Goal: Information Seeking & Learning: Compare options

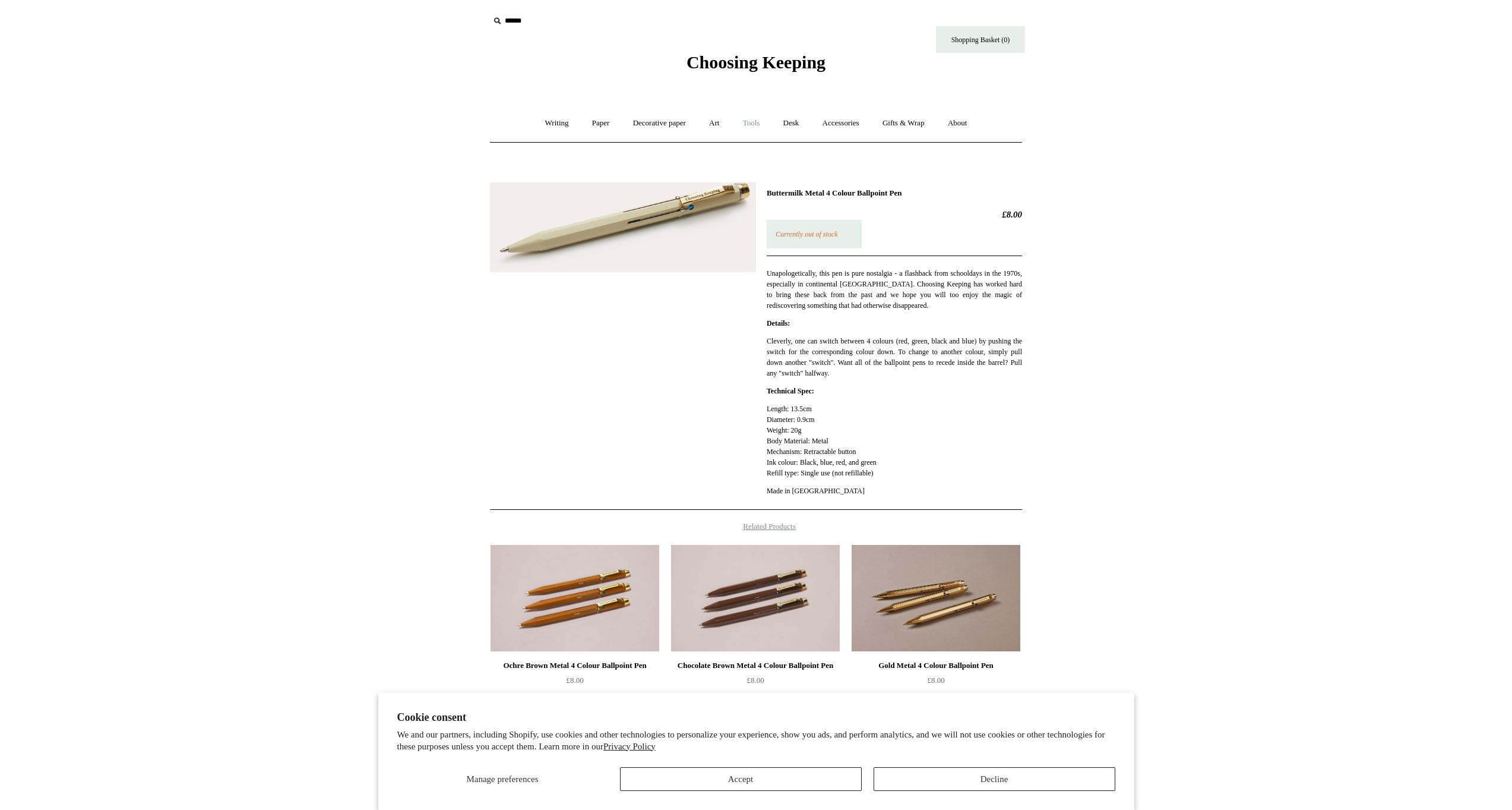
click at [753, 124] on link "Tools +" at bounding box center [751, 124] width 38 height 32
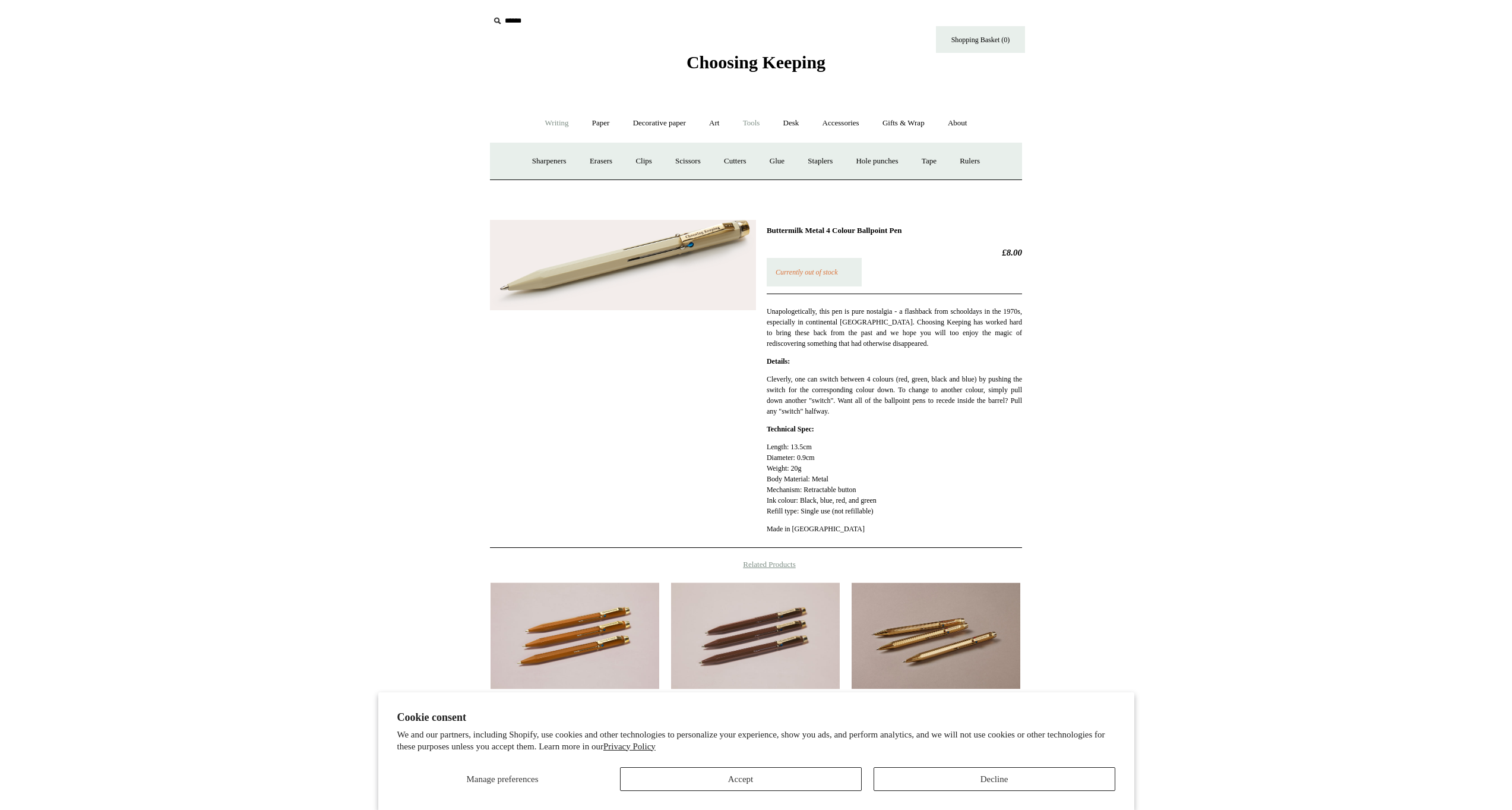
click at [556, 126] on link "Writing +" at bounding box center [557, 124] width 45 height 32
click at [813, 231] on h1 "Buttermilk Metal 4 Colour Ballpoint Pen" at bounding box center [894, 230] width 255 height 9
click at [672, 166] on link "Ballpoints etc. +" at bounding box center [679, 161] width 66 height 32
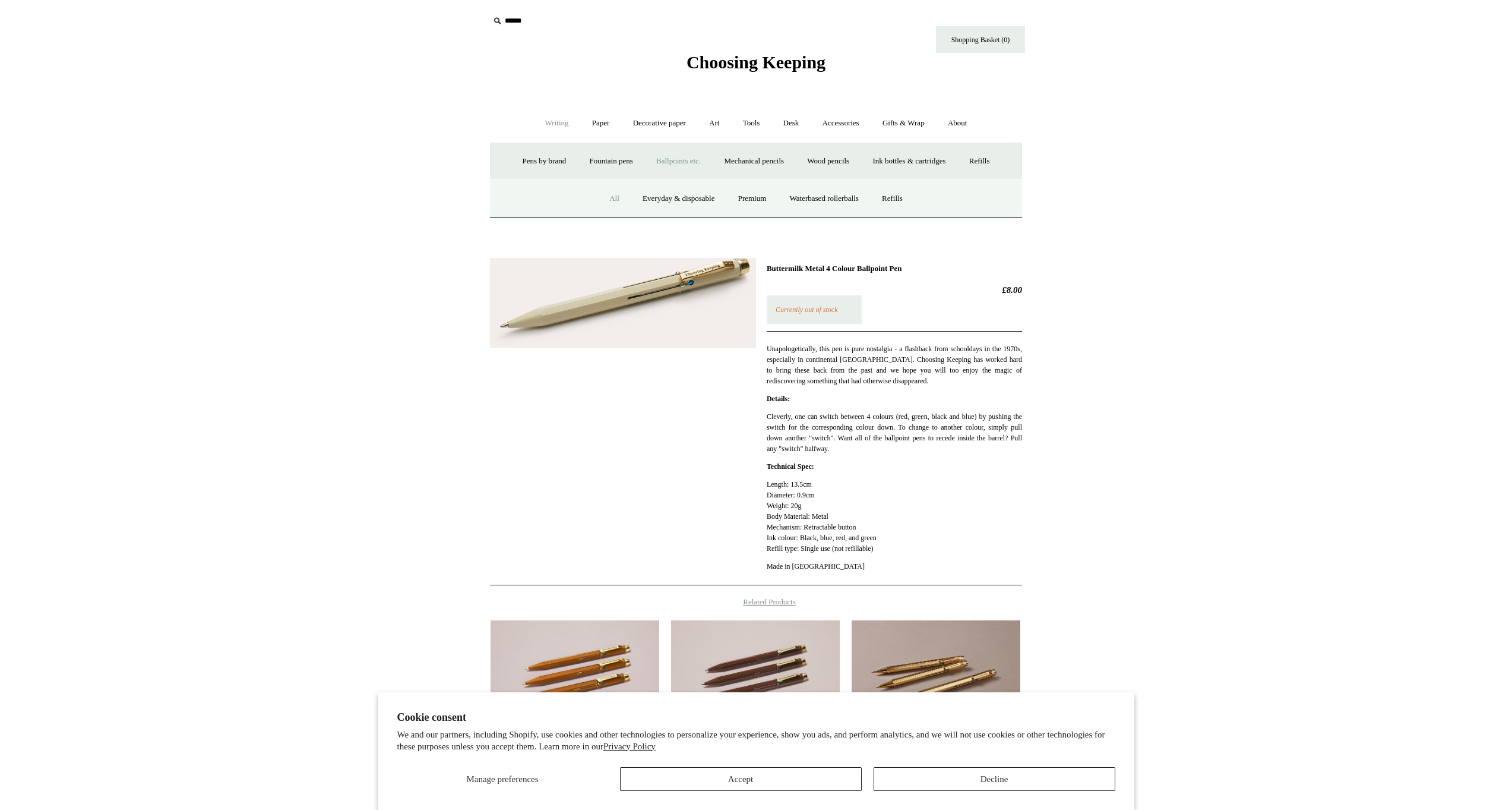
click at [609, 196] on link "All" at bounding box center [614, 199] width 32 height 32
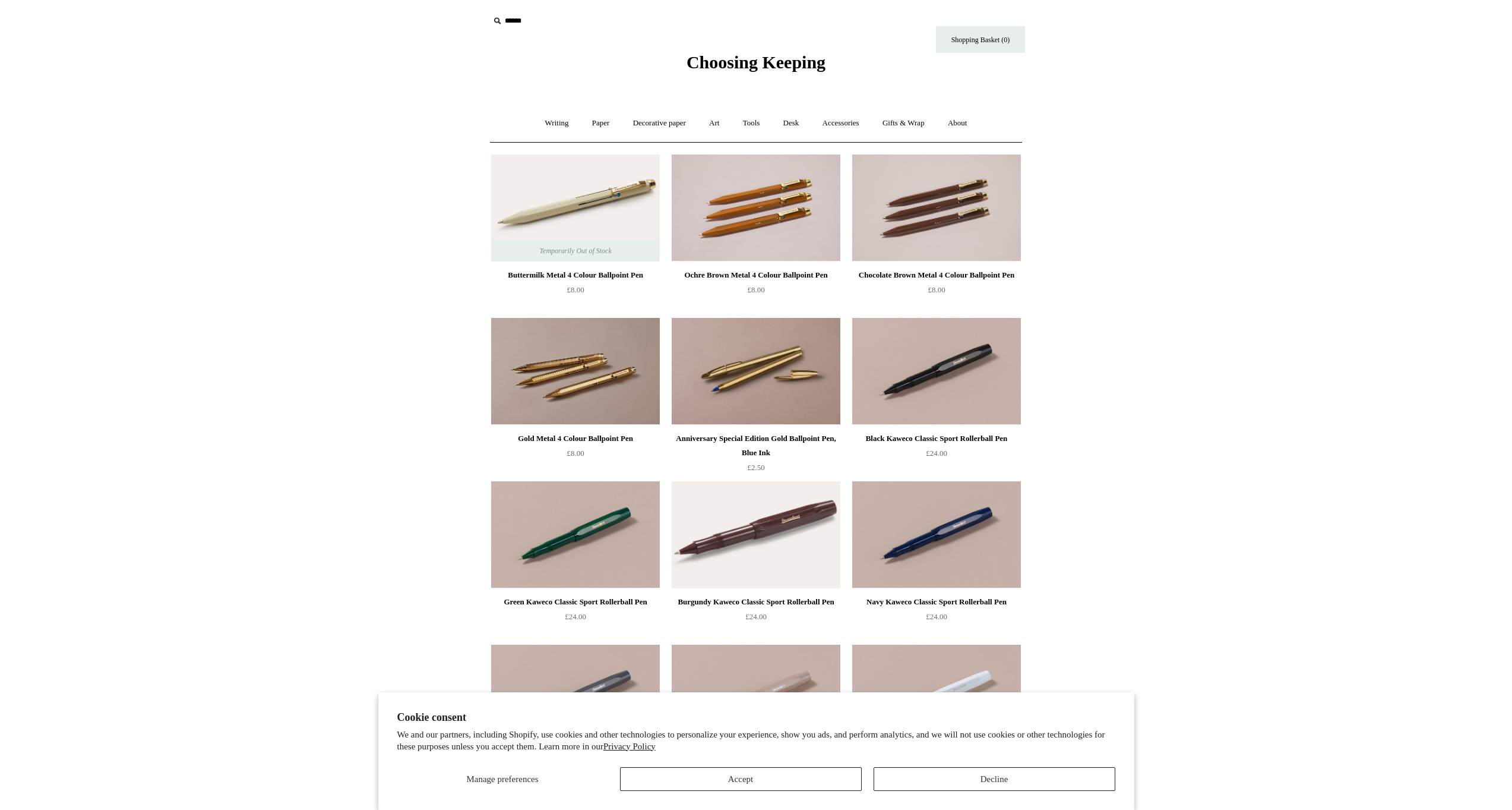
click at [939, 266] on div "Chocolate Brown Metal 4 Colour Ballpoint Pen £8.00" at bounding box center [937, 235] width 169 height 161
click at [936, 223] on img at bounding box center [937, 208] width 169 height 107
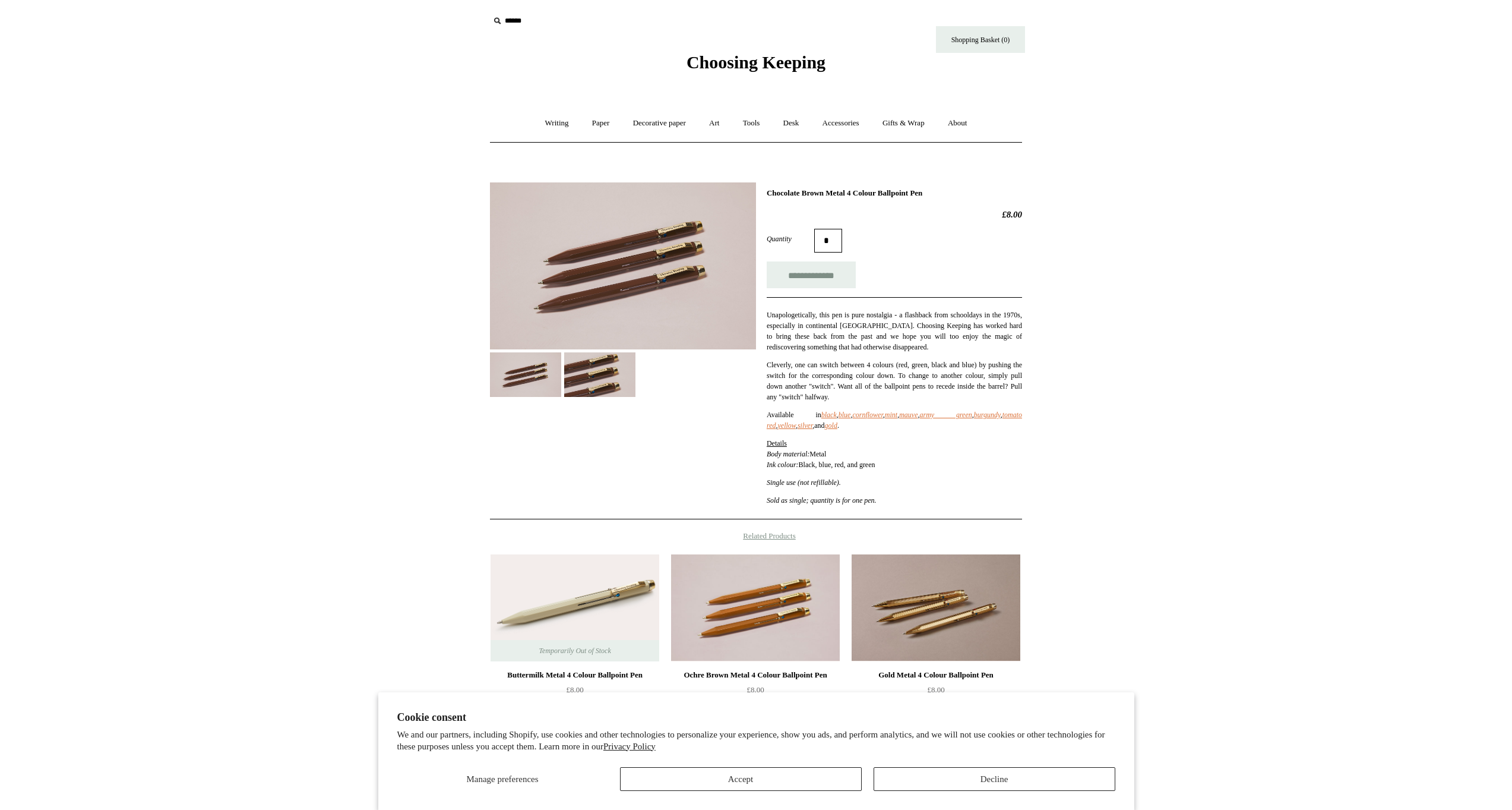
click at [600, 379] on img at bounding box center [599, 374] width 71 height 45
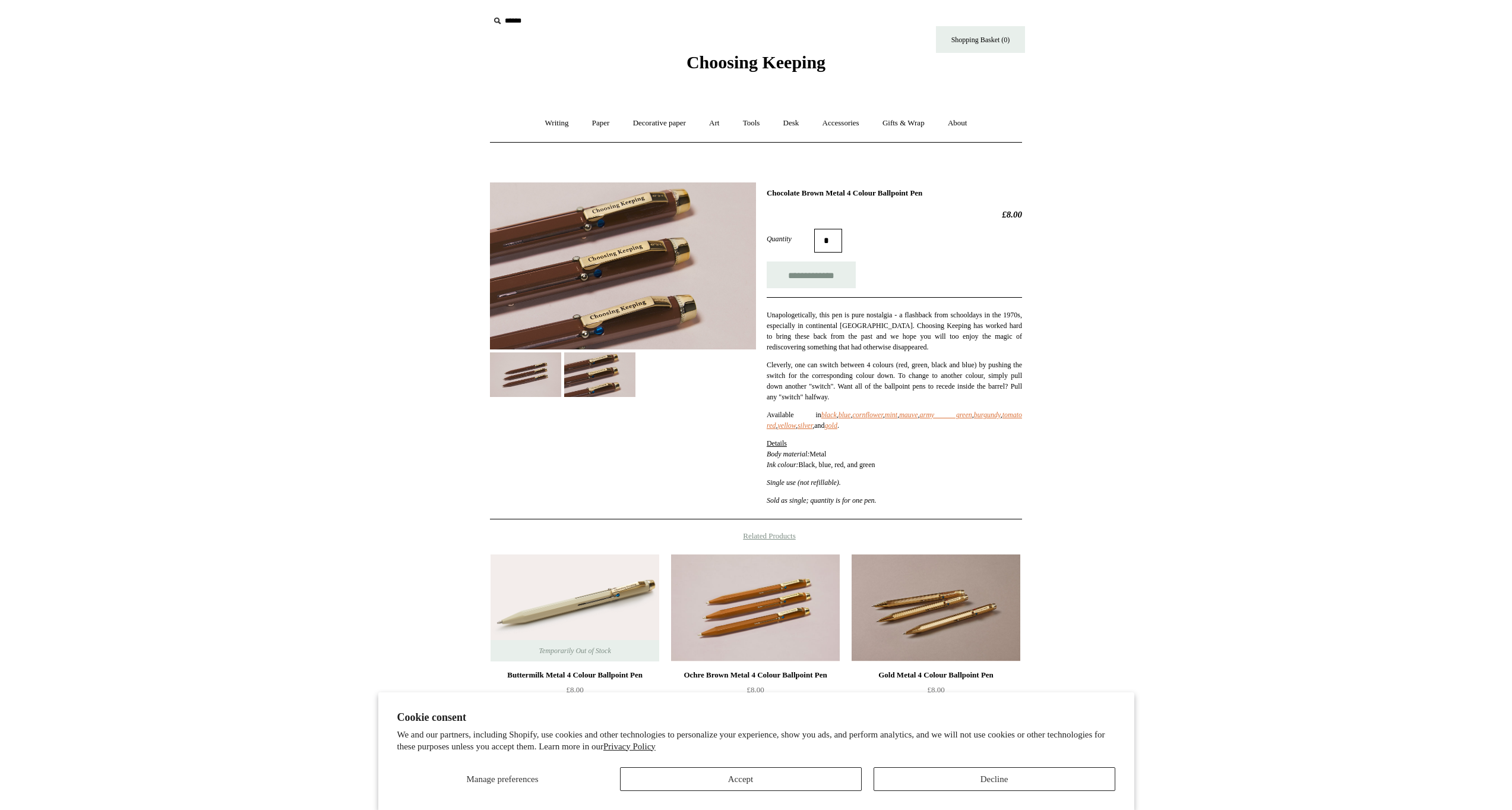
click at [526, 368] on img at bounding box center [525, 374] width 71 height 45
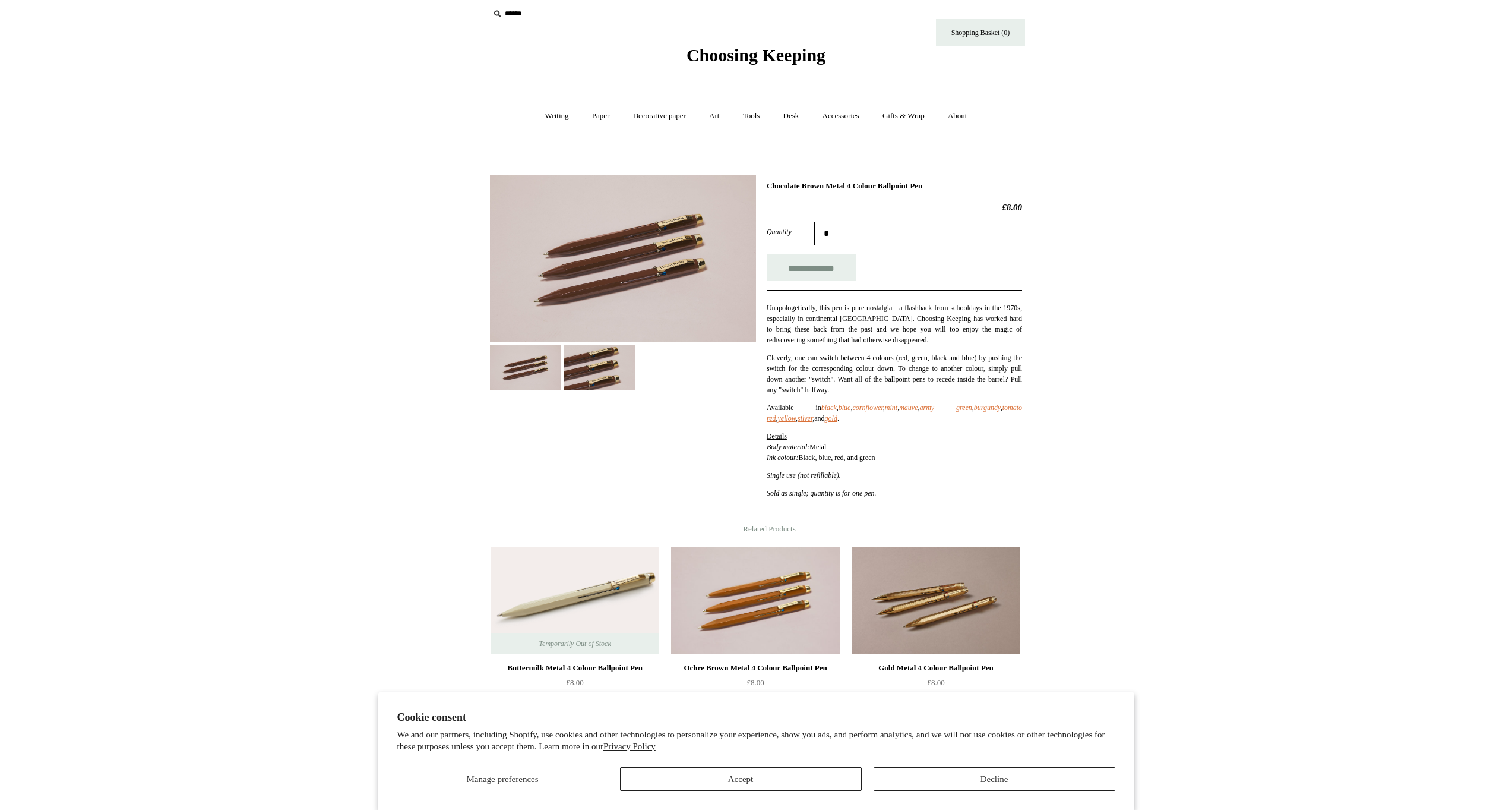
scroll to position [9, 0]
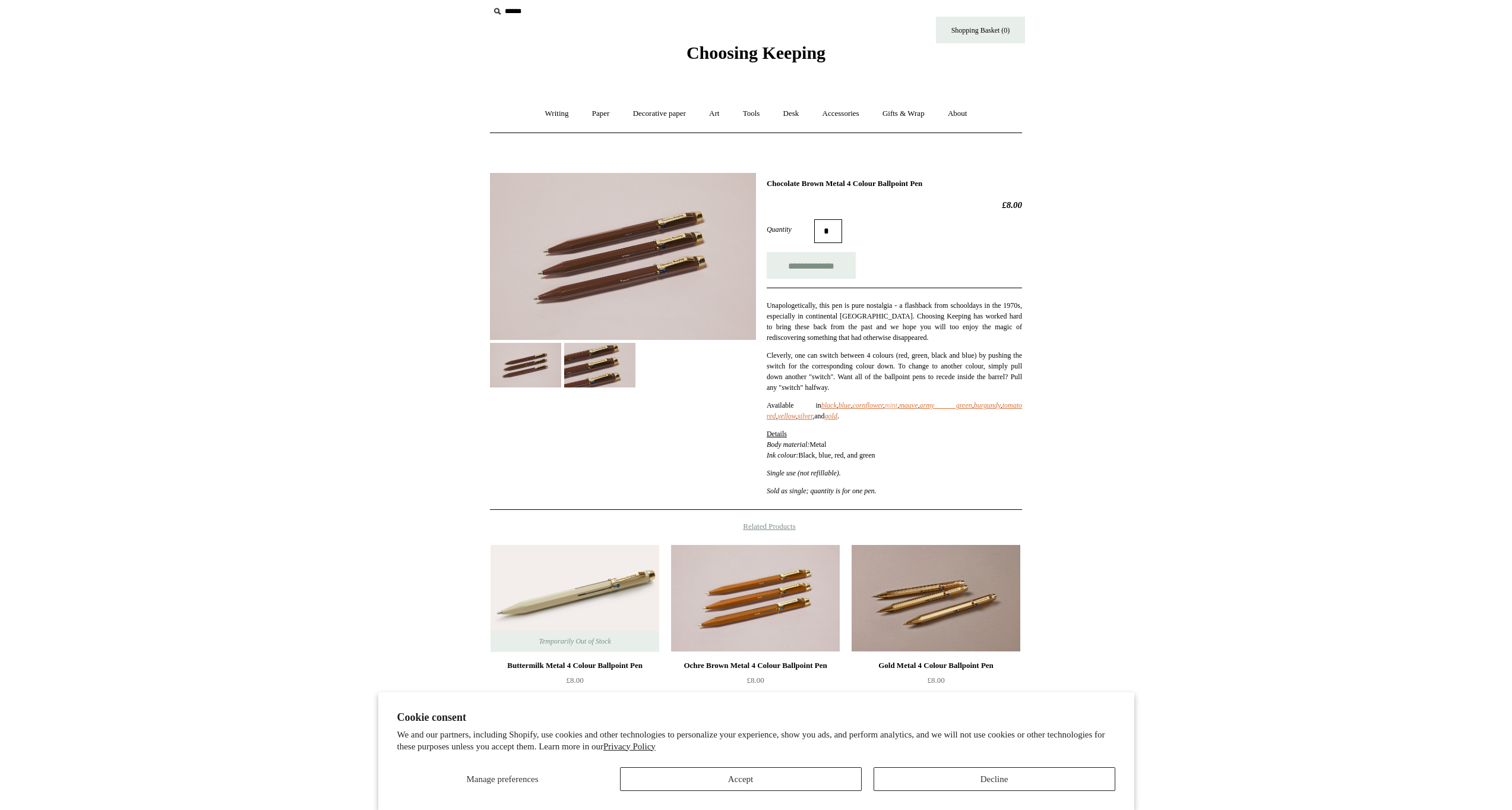
click at [897, 407] on icon "mint" at bounding box center [891, 405] width 13 height 8
click at [958, 409] on p "Available in black , blue , cornflower , mint , mauve , army green , burgundy ,…" at bounding box center [894, 410] width 255 height 21
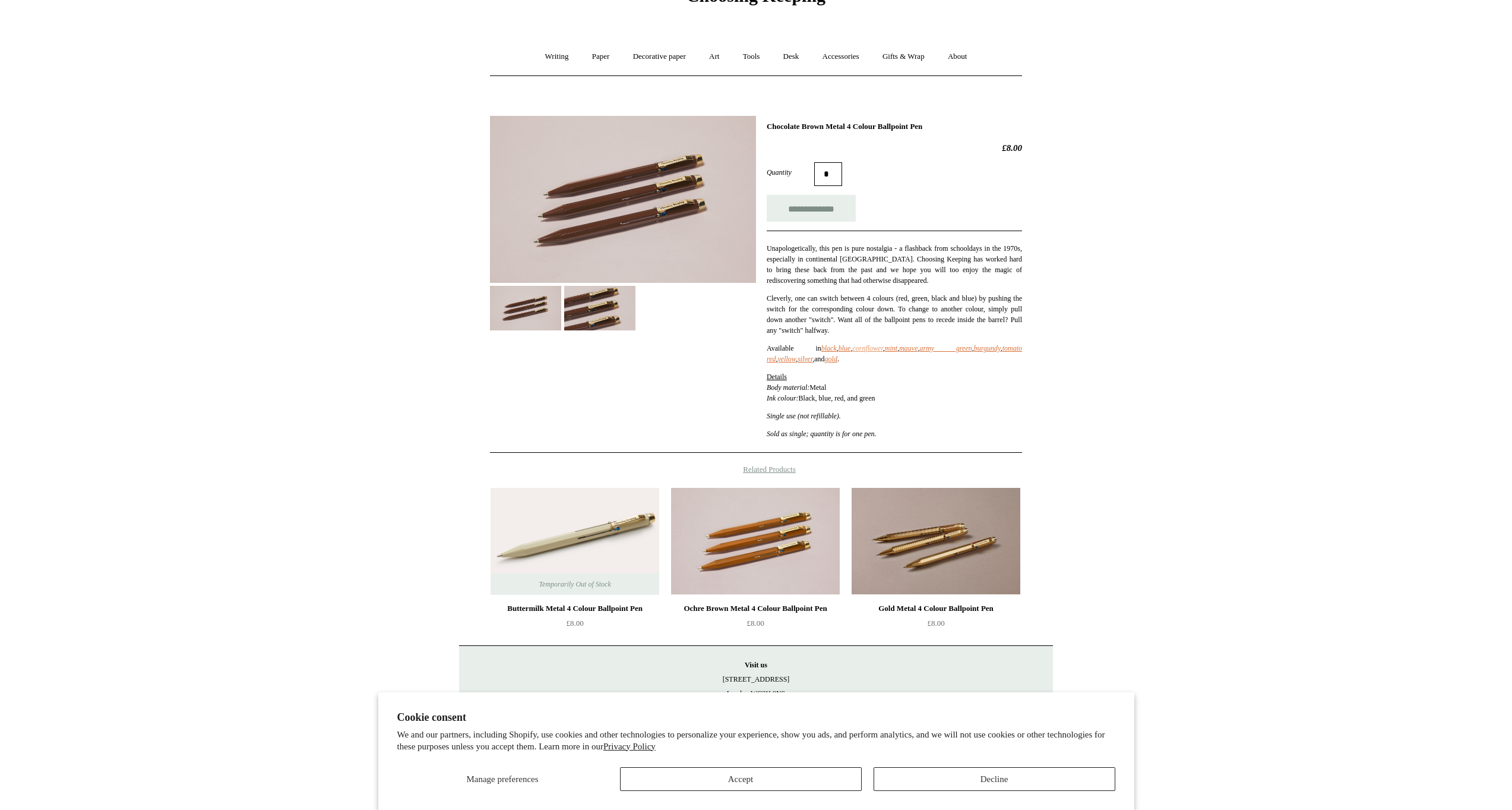
click at [873, 347] on icon "cornflower" at bounding box center [868, 348] width 30 height 8
click at [1000, 349] on icon "burgundy" at bounding box center [987, 348] width 26 height 8
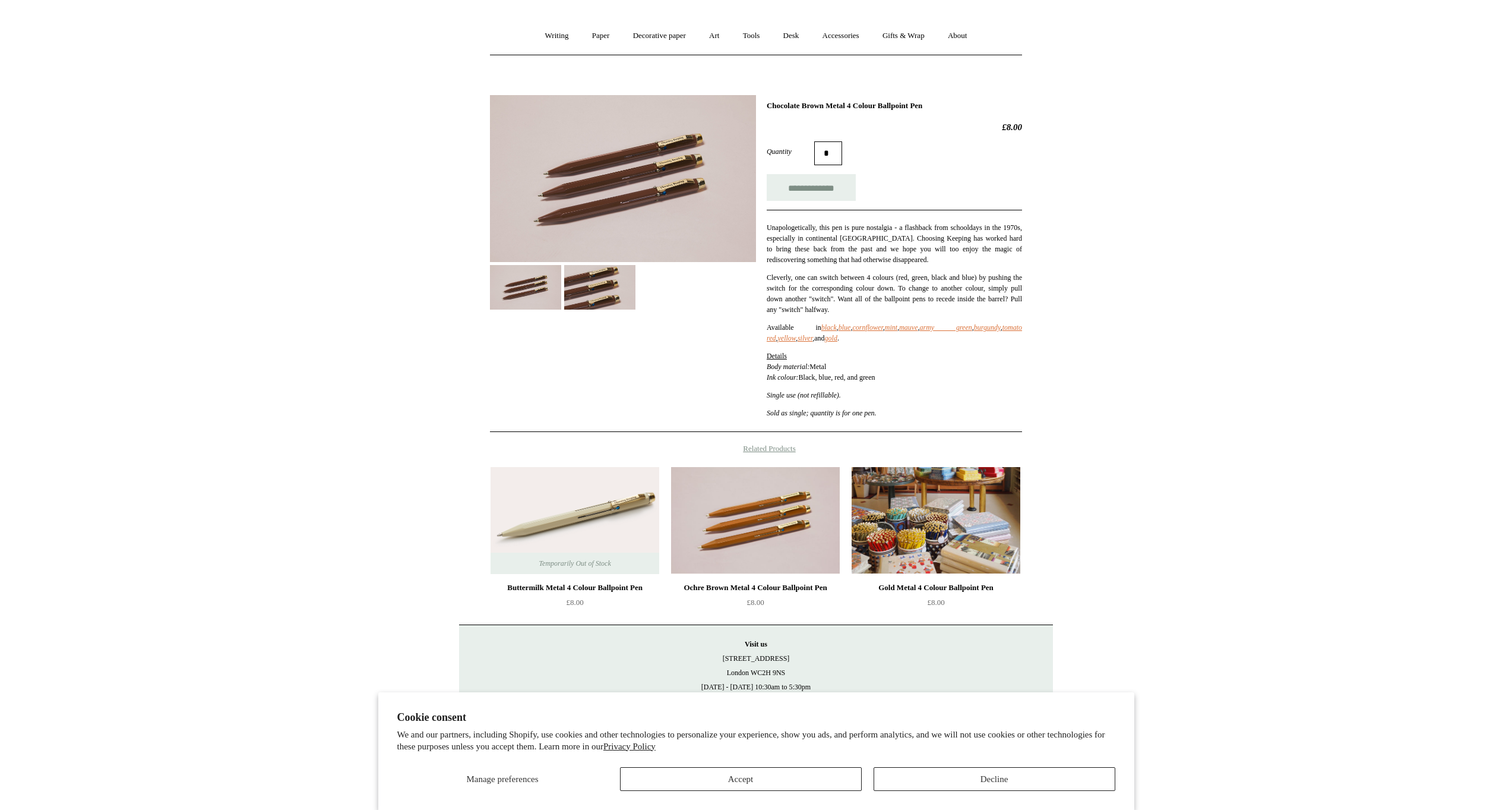
click at [930, 530] on img at bounding box center [936, 521] width 169 height 107
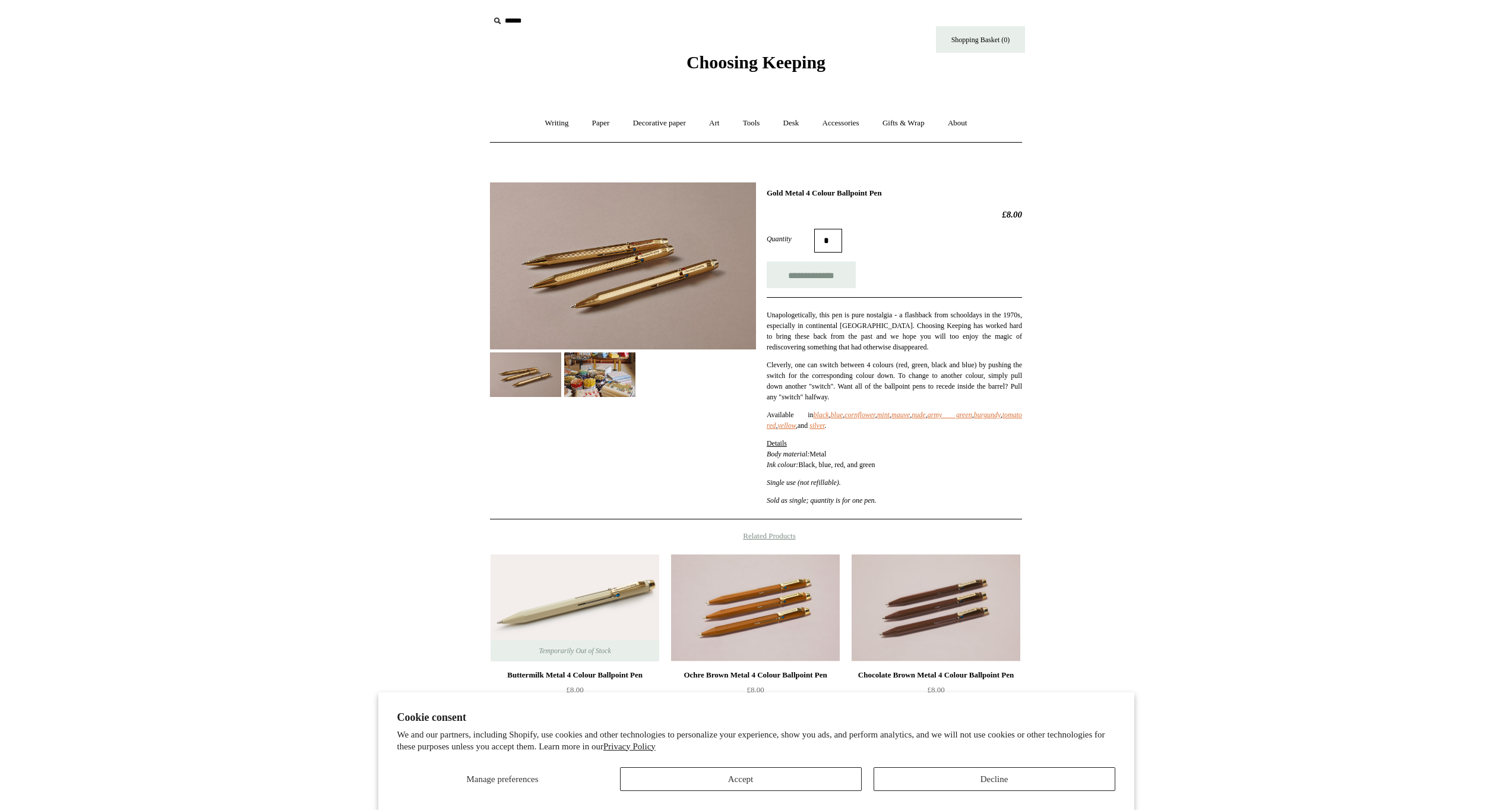
scroll to position [3, 0]
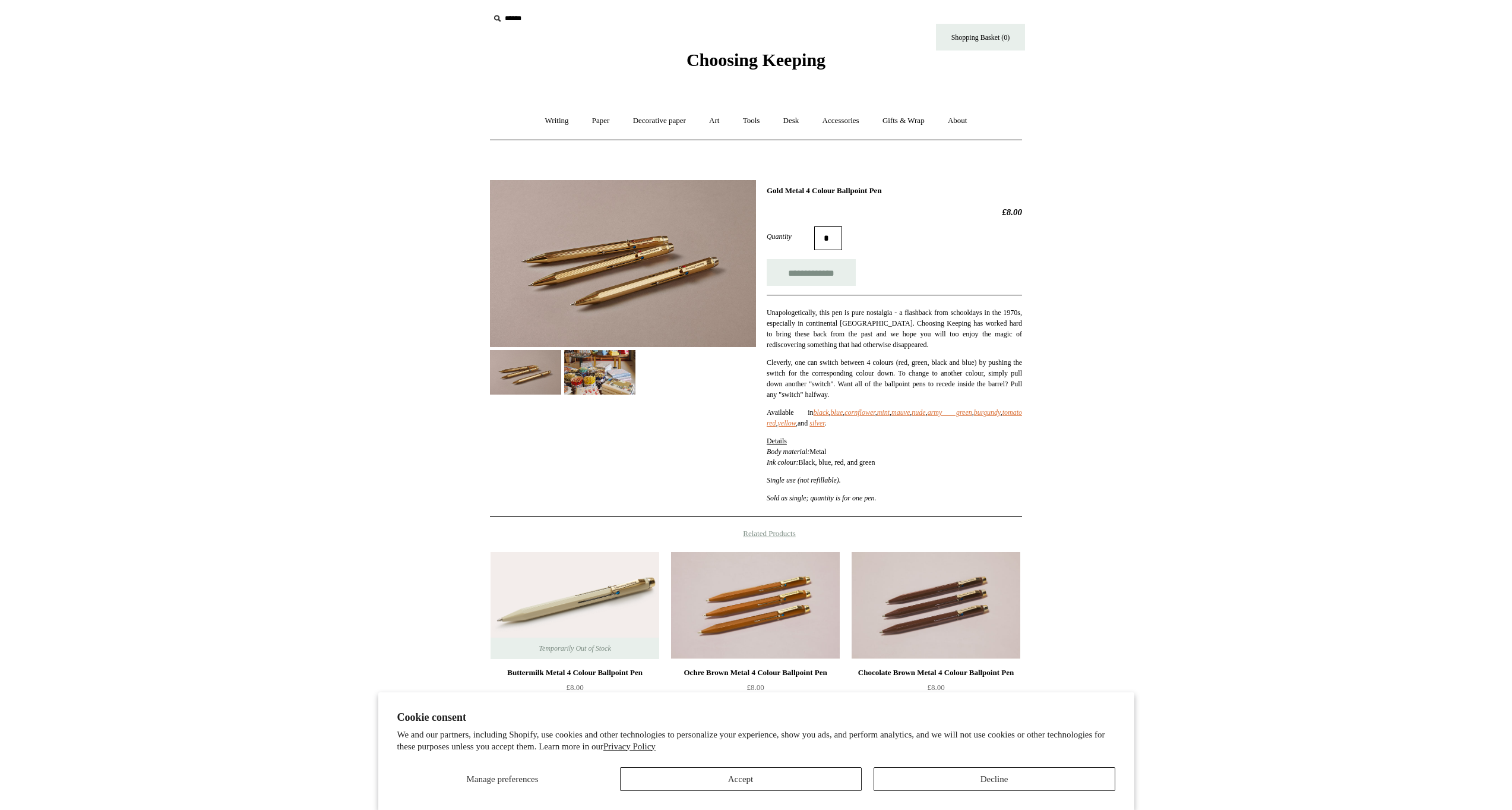
click at [592, 372] on img at bounding box center [599, 372] width 71 height 45
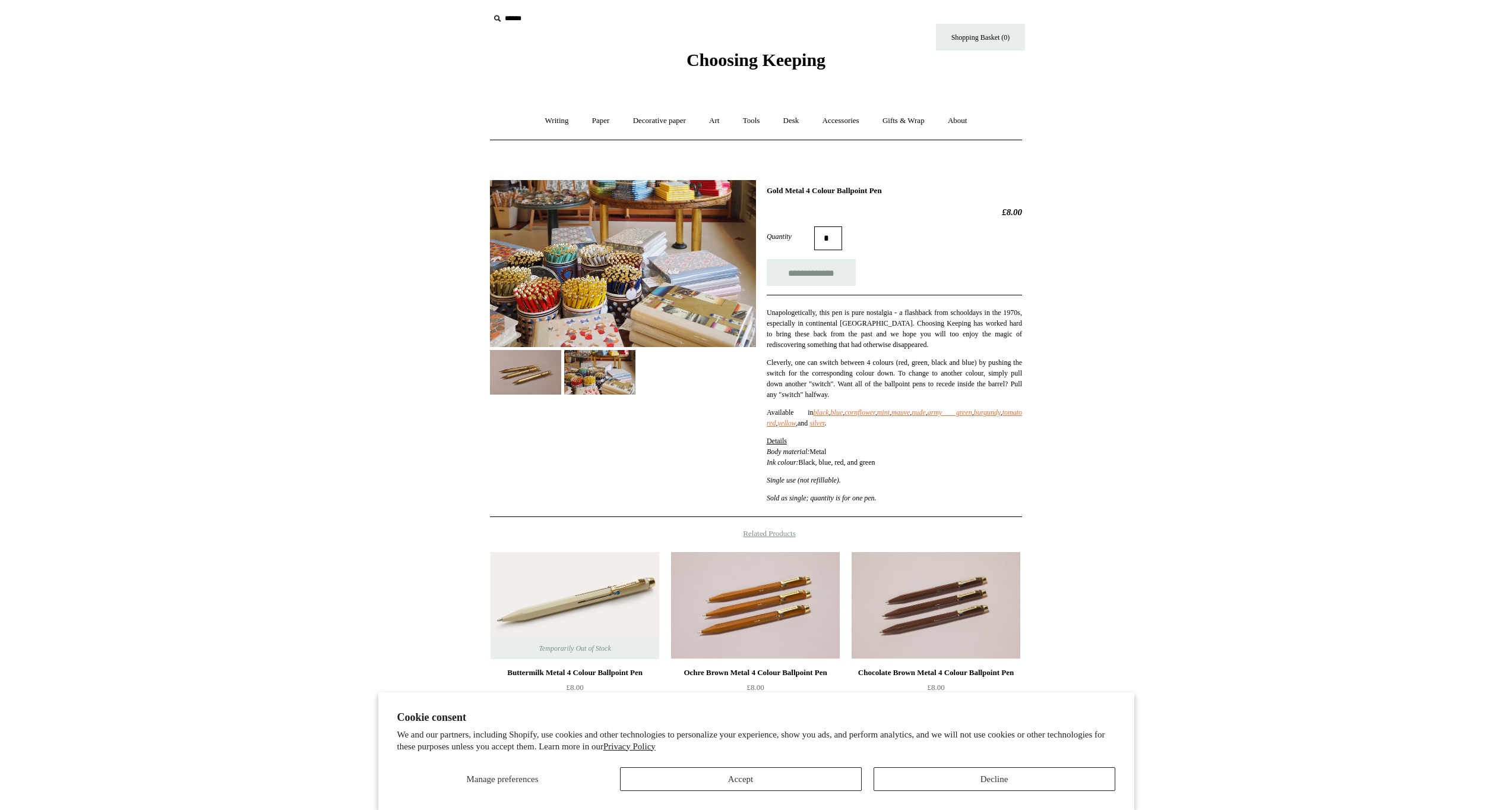
click at [525, 380] on img at bounding box center [525, 372] width 71 height 45
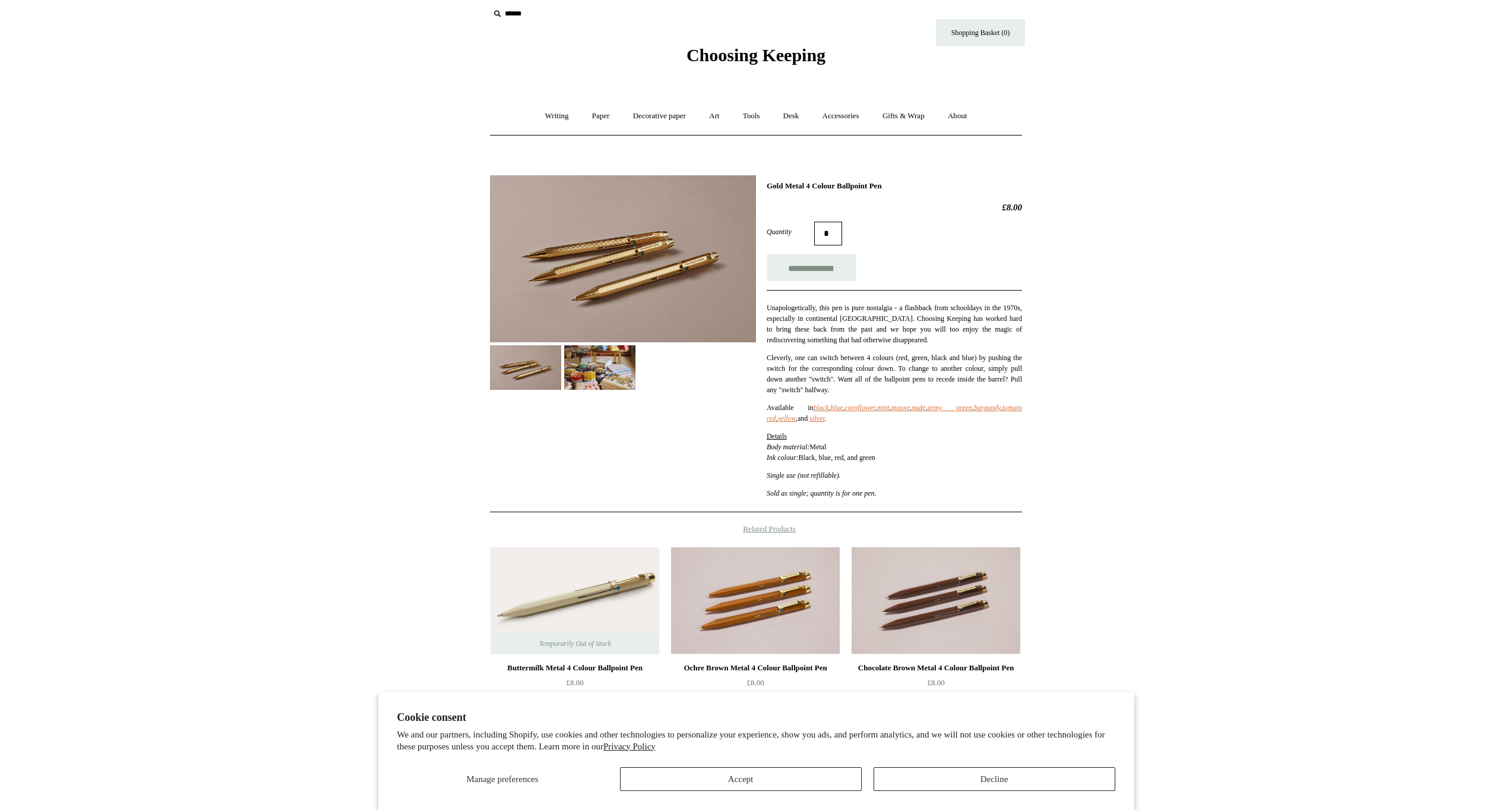
scroll to position [0, 0]
